Goal: Feedback & Contribution: Submit feedback/report problem

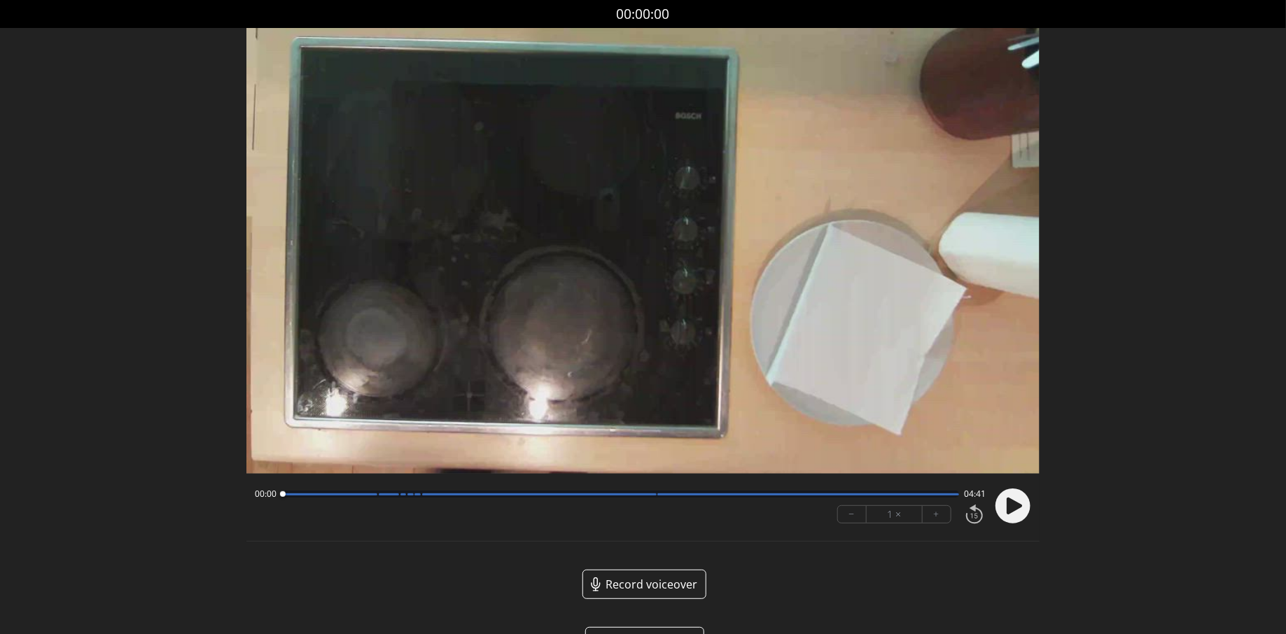
scroll to position [43, 0]
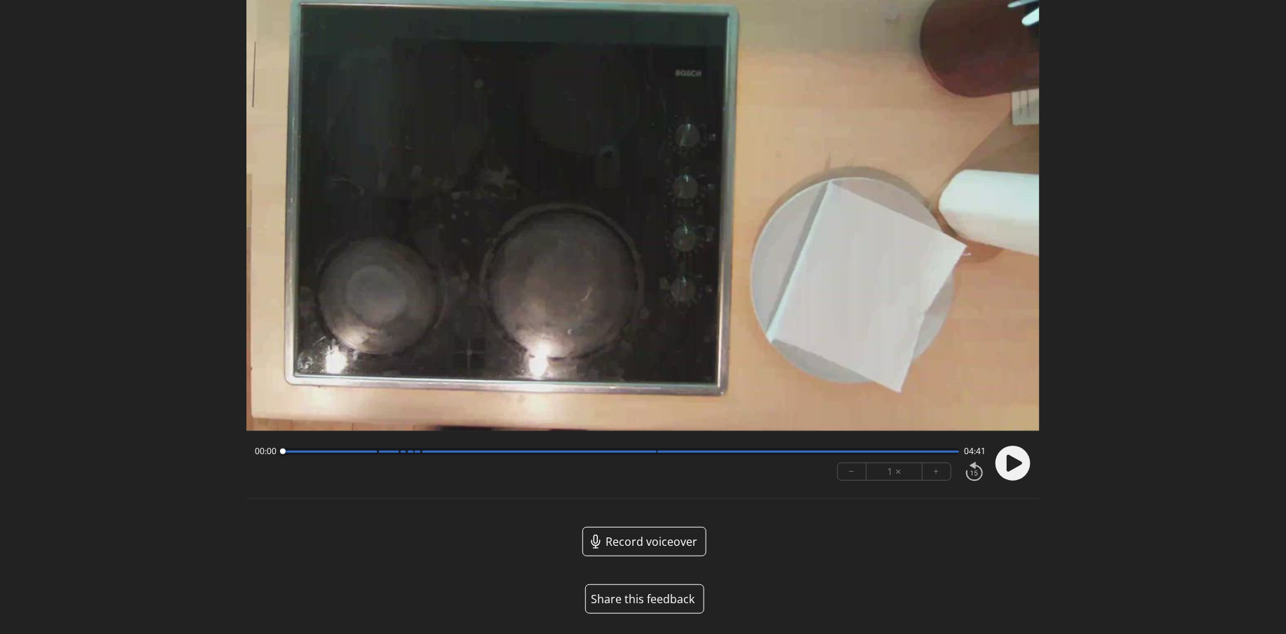
click at [393, 453] on div at bounding box center [620, 451] width 677 height 7
click at [1037, 469] on div "00:46 03:55 − 1 × +" at bounding box center [642, 465] width 793 height 50
click at [1028, 469] on circle at bounding box center [1012, 463] width 35 height 35
click at [624, 593] on button "Share this feedback" at bounding box center [644, 598] width 119 height 29
